Goal: Task Accomplishment & Management: Manage account settings

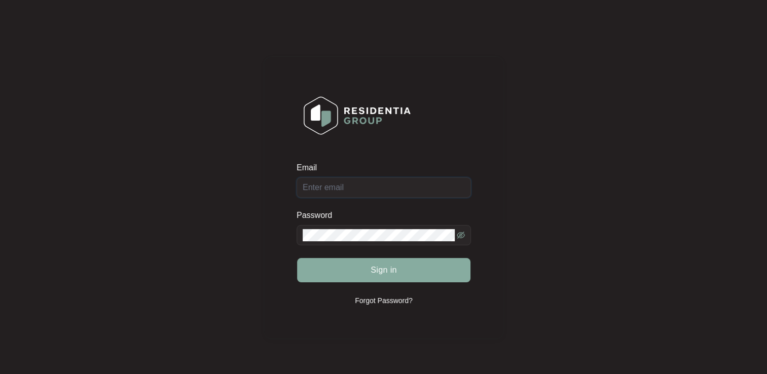
type input "[EMAIL_ADDRESS][DOMAIN_NAME]"
click at [388, 268] on span "Sign in" at bounding box center [384, 270] width 26 height 12
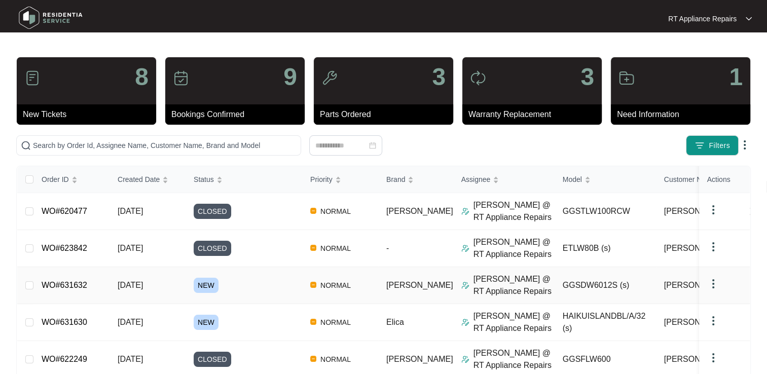
click at [70, 286] on link "WO#631632" at bounding box center [65, 285] width 46 height 9
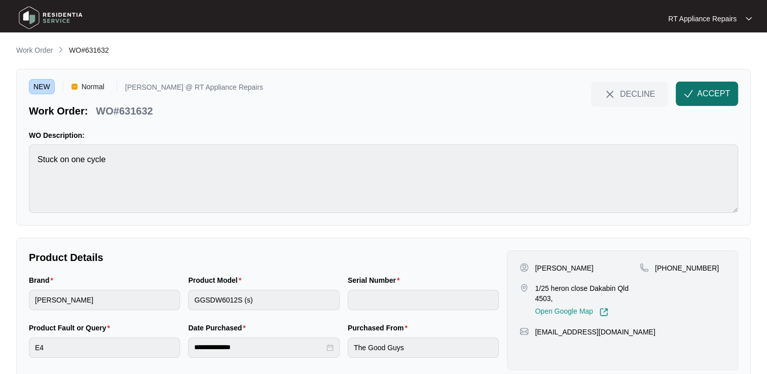
click at [708, 99] on span "ACCEPT" at bounding box center [713, 94] width 33 height 12
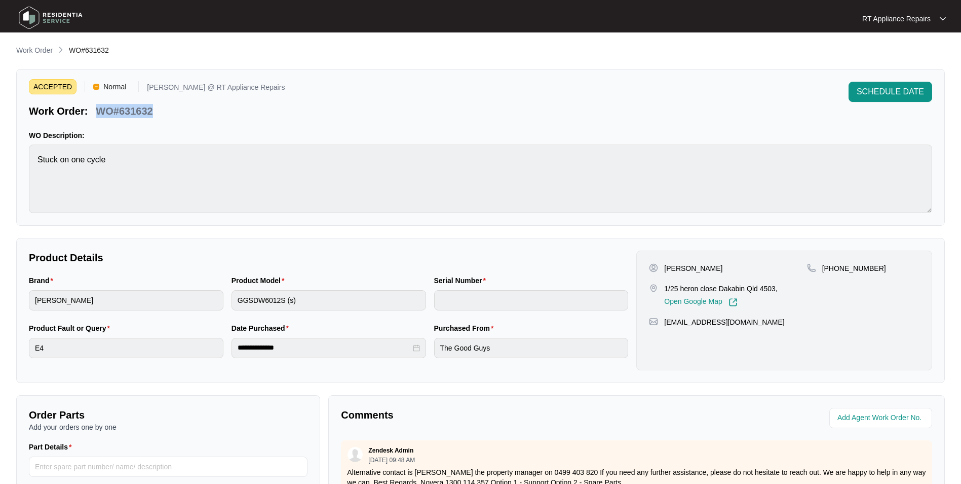
drag, startPoint x: 96, startPoint y: 109, endPoint x: 156, endPoint y: 108, distance: 59.8
click at [157, 108] on div "WO#631632" at bounding box center [124, 109] width 65 height 18
copy p "WO#631632"
click at [541, 99] on div "ACCEPTED Normal [PERSON_NAME] @ RT Appliance Repairs Work Order: WO#631632 SCHE…" at bounding box center [481, 100] width 904 height 36
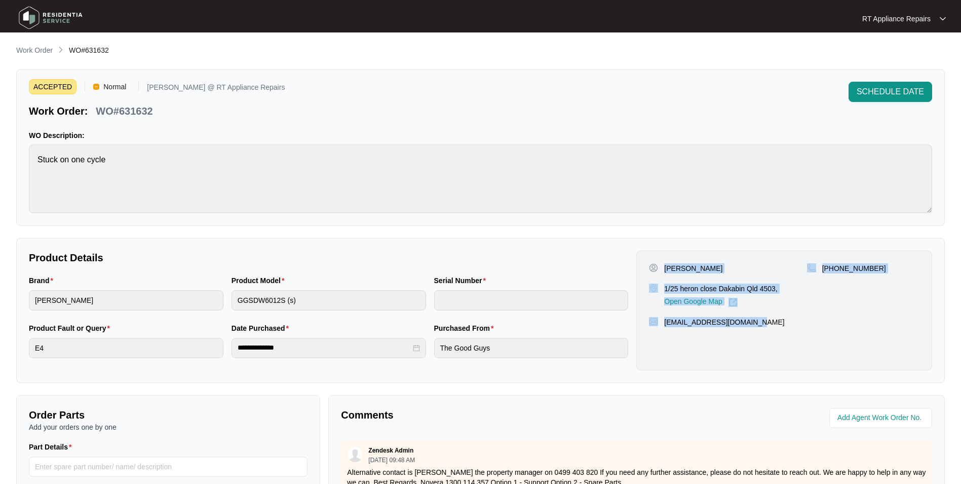
drag, startPoint x: 667, startPoint y: 267, endPoint x: 761, endPoint y: 316, distance: 106.6
click at [761, 316] on div "[PERSON_NAME] 1/25 heron close Dakabin Qld 4503, Open Google Map [PHONE_NUMBER]…" at bounding box center [785, 310] width 296 height 120
copy div "[PERSON_NAME] 1/25 heron close Dakabin Qld 4503, Open Google Map [PHONE_NUMBER]…"
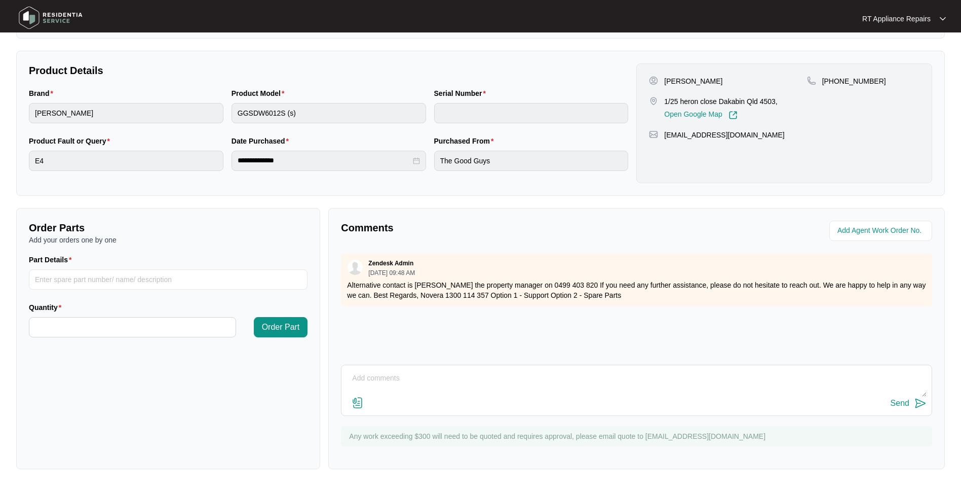
scroll to position [189, 0]
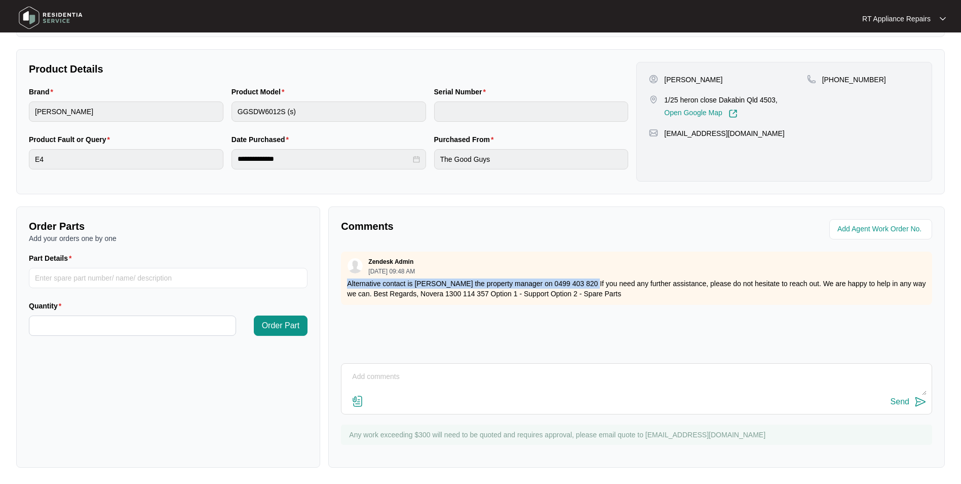
drag, startPoint x: 349, startPoint y: 283, endPoint x: 582, endPoint y: 282, distance: 232.6
click at [582, 282] on p "Alternative contact is [PERSON_NAME] the property manager on 0499 403 820 If yo…" at bounding box center [636, 288] width 579 height 20
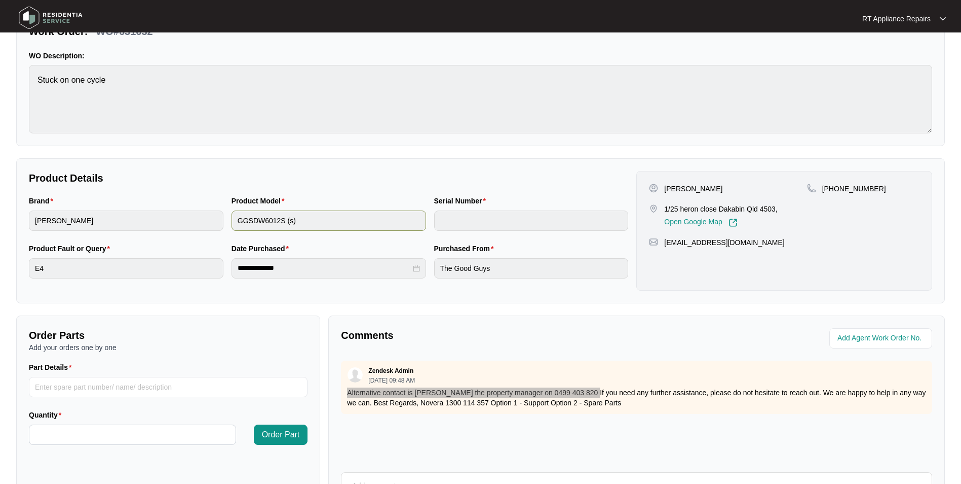
scroll to position [0, 0]
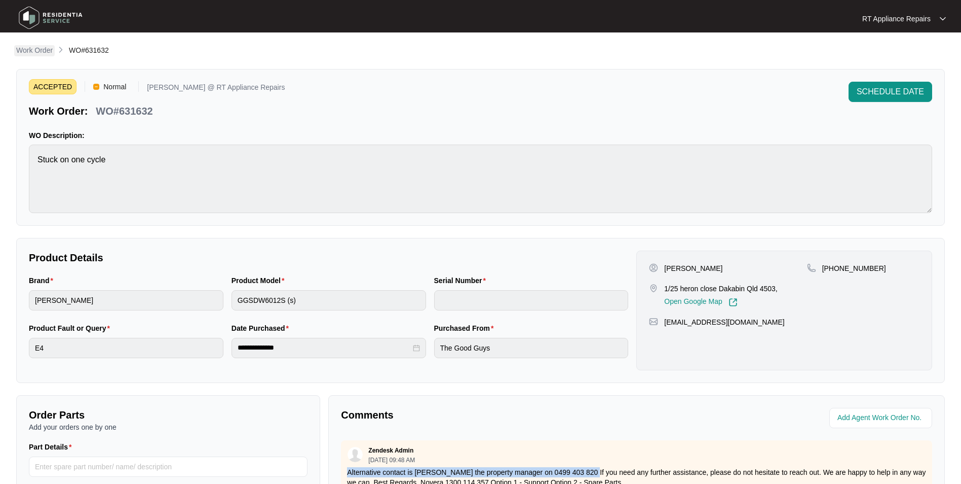
click at [39, 51] on p "Work Order" at bounding box center [34, 50] width 36 height 10
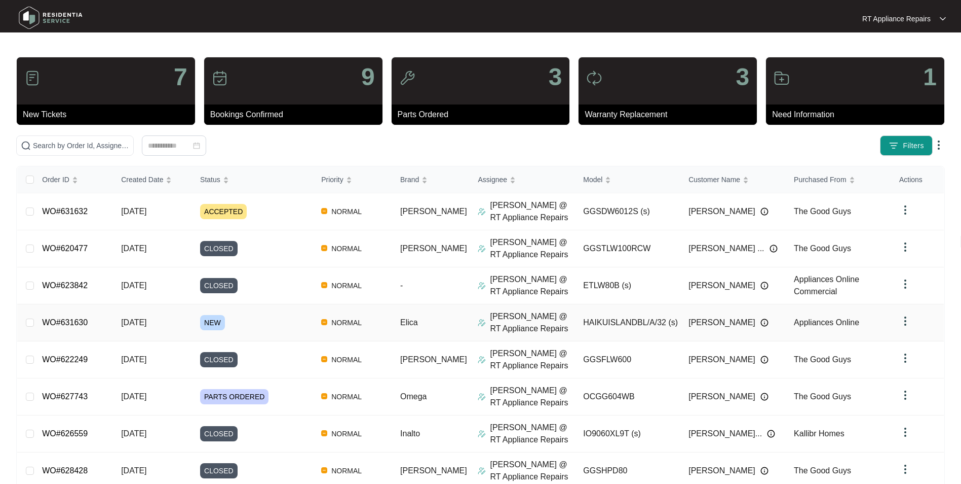
click at [80, 319] on link "WO#631630" at bounding box center [65, 322] width 46 height 9
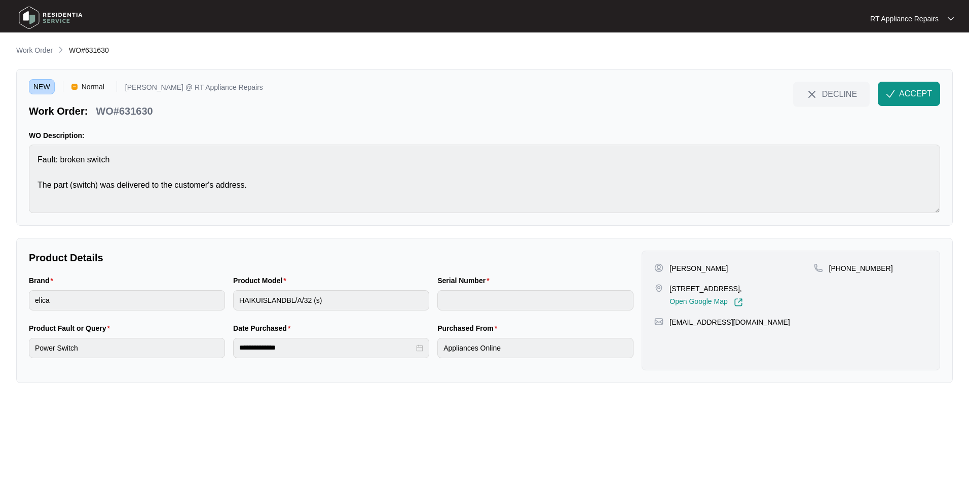
click at [96, 109] on p "WO#631630" at bounding box center [124, 111] width 57 height 14
drag, startPoint x: 96, startPoint y: 110, endPoint x: 153, endPoint y: 111, distance: 56.8
click at [153, 111] on div "WO#631630" at bounding box center [124, 109] width 65 height 18
copy p "WO#631630"
click at [609, 135] on p "WO Description:" at bounding box center [484, 135] width 911 height 10
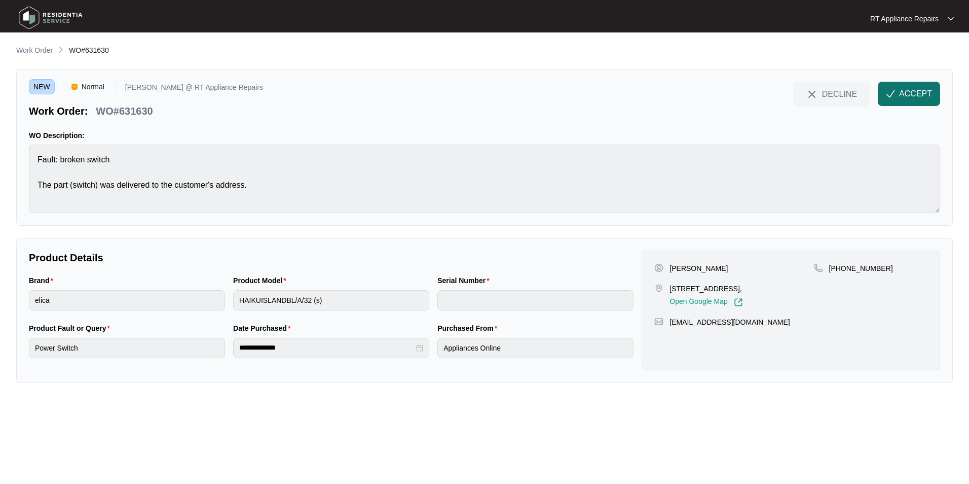
click at [766, 95] on span "ACCEPT" at bounding box center [915, 94] width 33 height 12
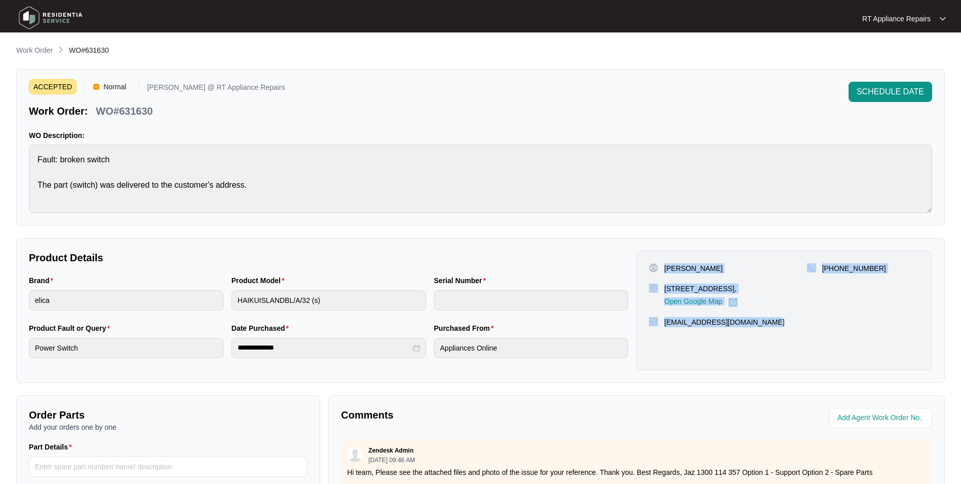
drag, startPoint x: 665, startPoint y: 267, endPoint x: 737, endPoint y: 321, distance: 90.0
click at [766, 322] on div "[PERSON_NAME] [STREET_ADDRESS], Open Google Map [PHONE_NUMBER] [EMAIL_ADDRESS][…" at bounding box center [785, 310] width 296 height 120
copy div "[PERSON_NAME] [STREET_ADDRESS], Open Google Map [PHONE_NUMBER] [EMAIL_ADDRESS][…"
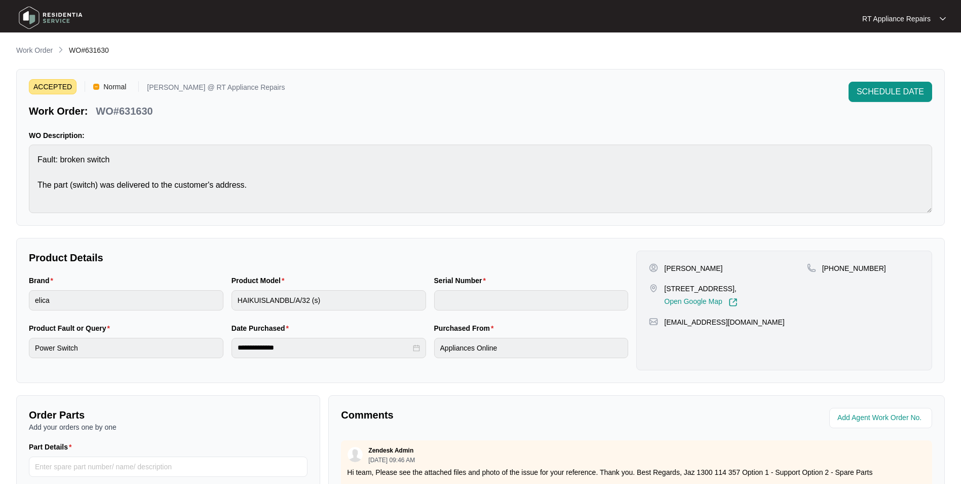
click at [766, 21] on div "RT Appliance Repairs" at bounding box center [899, 19] width 73 height 10
click at [766, 54] on p "Log Out" at bounding box center [912, 54] width 51 height 10
